Goal: Transaction & Acquisition: Purchase product/service

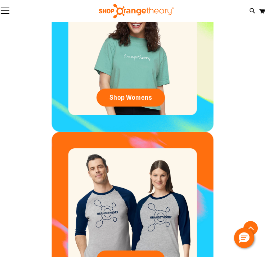
scroll to position [432, 0]
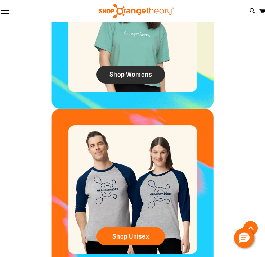
click at [121, 76] on span "Shop Womens" at bounding box center [130, 75] width 43 height 8
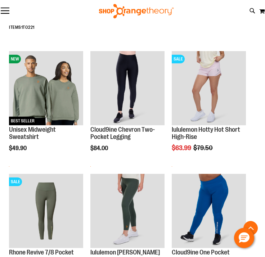
scroll to position [180, 0]
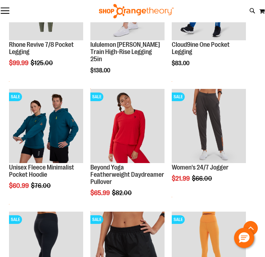
scroll to position [324, 0]
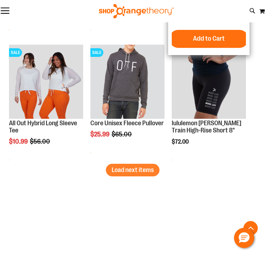
scroll to position [1441, 0]
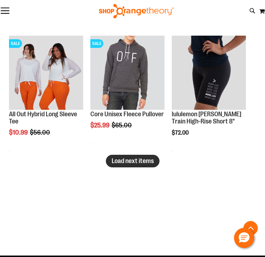
click at [132, 157] on button "Load next items" at bounding box center [133, 161] width 54 height 13
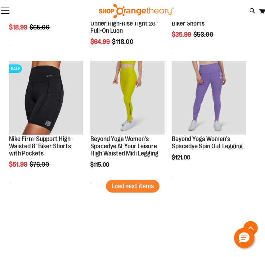
scroll to position [1945, 0]
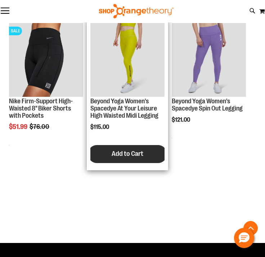
click at [130, 153] on span "Add to Cart" at bounding box center [128, 154] width 32 height 8
